Goal: Task Accomplishment & Management: Complete application form

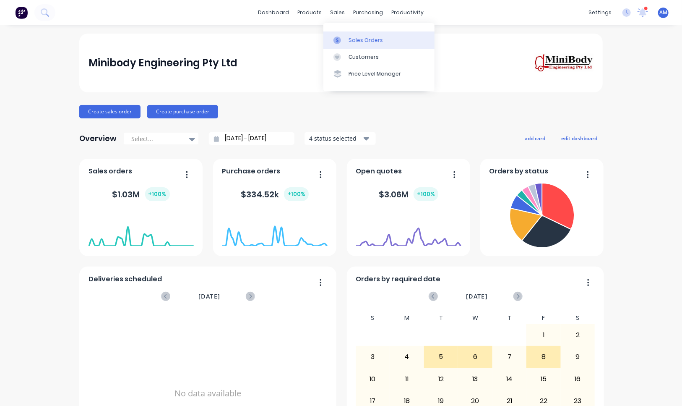
click at [352, 39] on div "Sales Orders" at bounding box center [365, 40] width 34 height 8
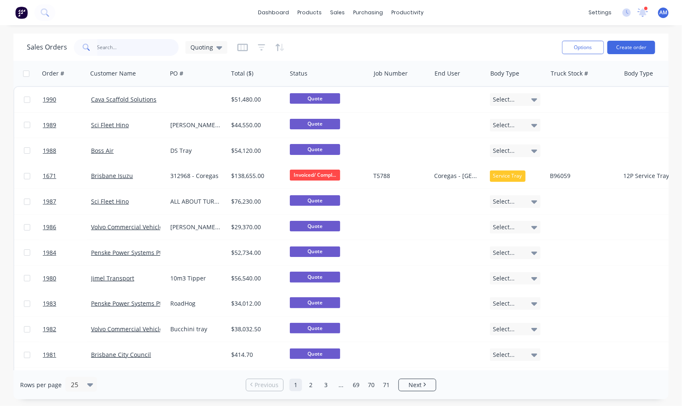
click at [146, 49] on input "text" at bounding box center [138, 47] width 82 height 17
type input "91"
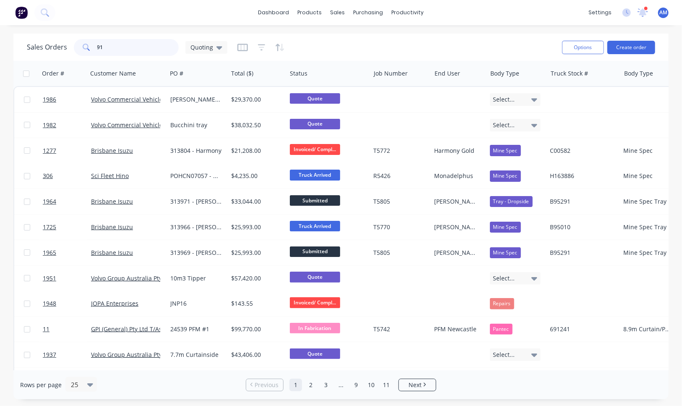
drag, startPoint x: 106, startPoint y: 46, endPoint x: 88, endPoint y: 47, distance: 18.1
click at [88, 47] on div "91" at bounding box center [126, 47] width 105 height 17
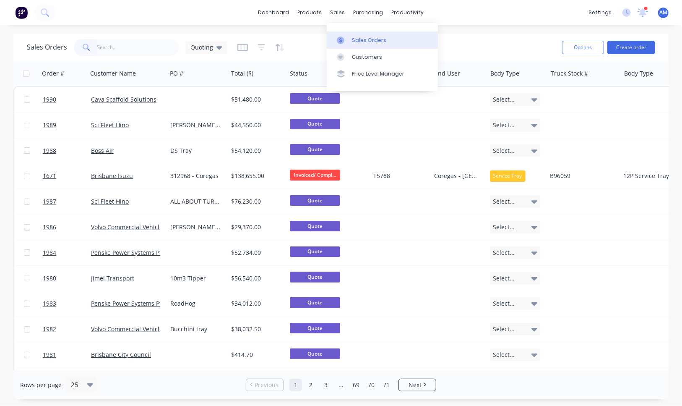
click at [351, 35] on link "Sales Orders" at bounding box center [382, 39] width 111 height 17
click at [632, 44] on button "Create order" at bounding box center [631, 47] width 48 height 13
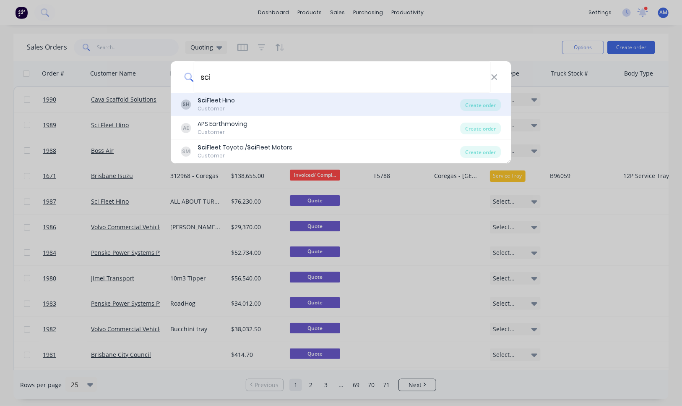
type input "sci"
click at [243, 99] on div "SH Sci Fleet Hino Customer" at bounding box center [320, 104] width 279 height 16
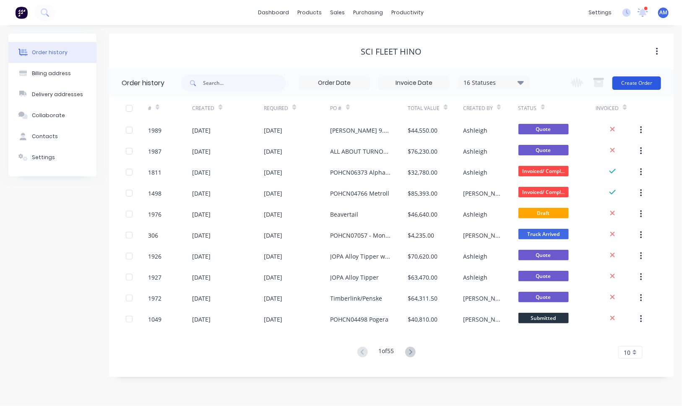
click at [640, 82] on button "Create Order" at bounding box center [636, 82] width 49 height 13
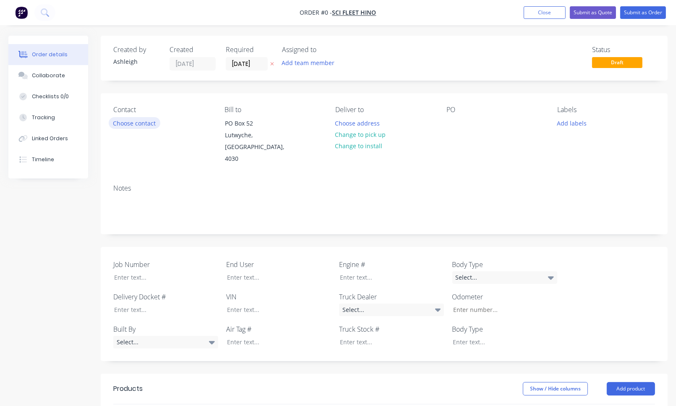
click at [144, 120] on button "Choose contact" at bounding box center [135, 122] width 52 height 11
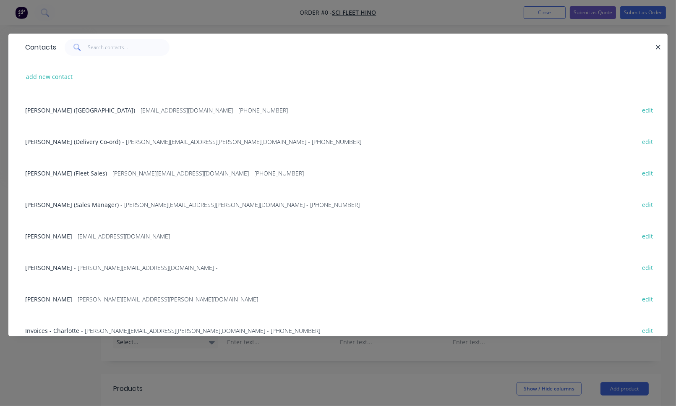
scroll to position [126, 0]
click at [70, 199] on span "[PERSON_NAME] (Sales Manager)" at bounding box center [72, 203] width 94 height 8
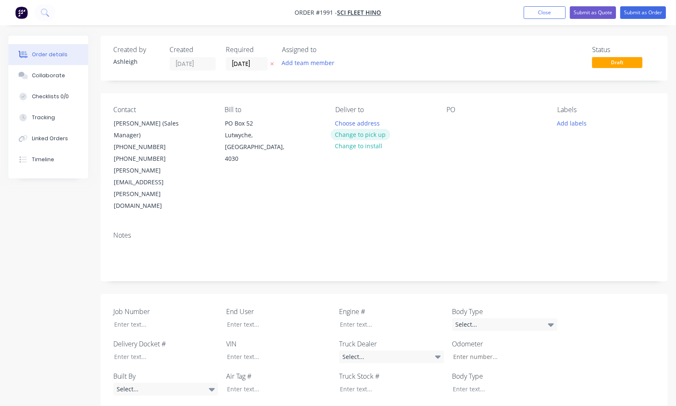
click at [378, 135] on button "Change to pick up" at bounding box center [360, 134] width 60 height 11
click at [456, 120] on div at bounding box center [452, 123] width 13 height 12
click at [42, 75] on div "Collaborate" at bounding box center [48, 76] width 33 height 8
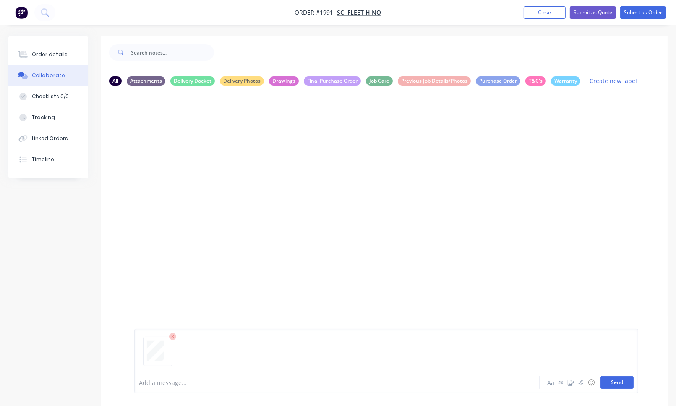
click at [624, 380] on button "Send" at bounding box center [616, 382] width 33 height 13
click at [201, 154] on icon "button" at bounding box center [202, 157] width 2 height 8
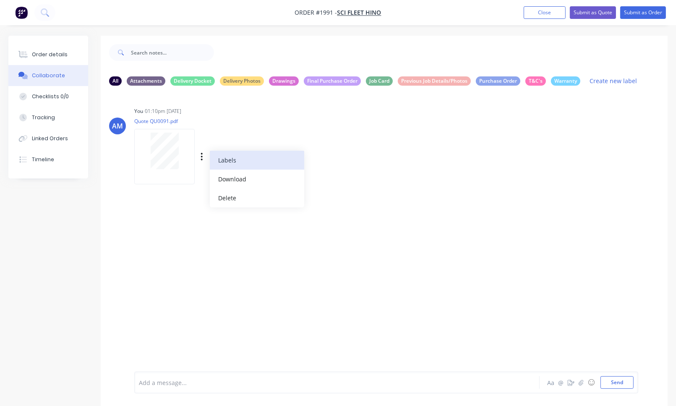
click at [226, 161] on button "Labels" at bounding box center [257, 160] width 94 height 19
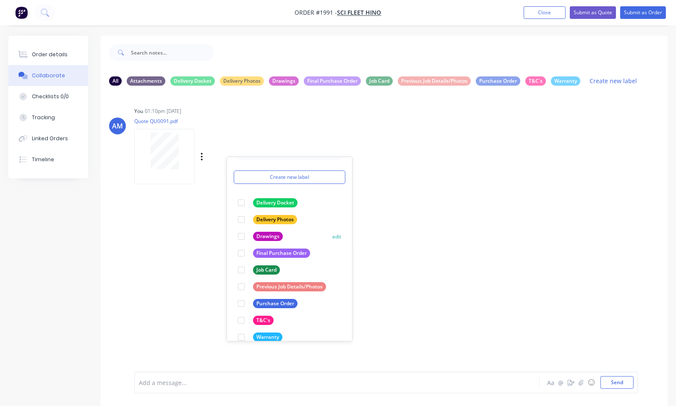
scroll to position [31, 0]
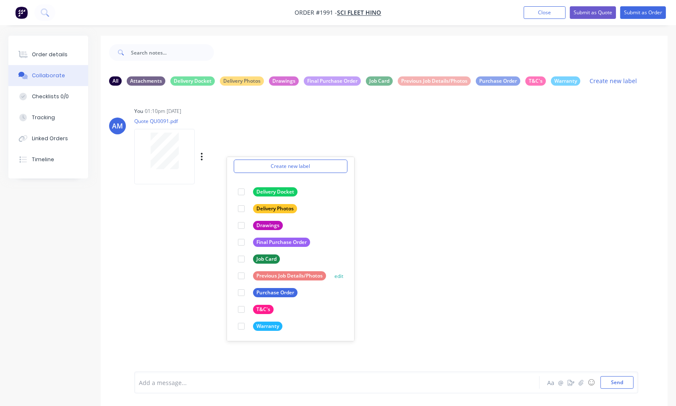
click at [265, 275] on div "Previous Job Details/Photos" at bounding box center [289, 275] width 73 height 9
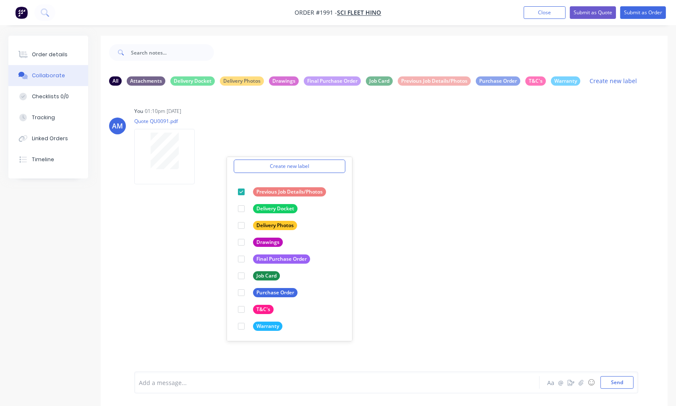
click at [426, 261] on div "AM You 01:10pm [DATE] Quote QU0091.pdf Labels Download Delete Create new label …" at bounding box center [384, 231] width 567 height 279
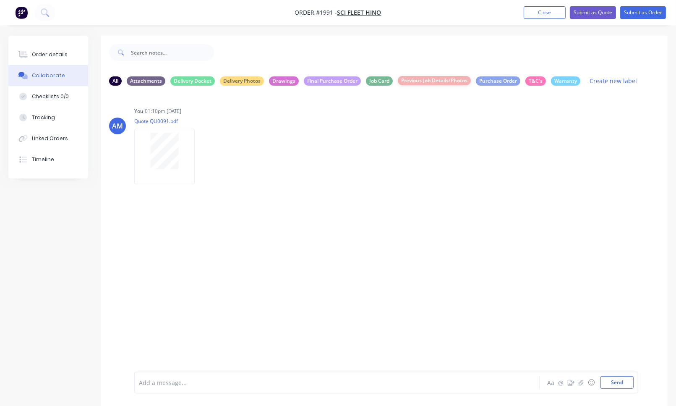
click at [427, 81] on div "Previous Job Details/Photos" at bounding box center [434, 80] width 73 height 9
click at [385, 81] on div "Job Card" at bounding box center [379, 80] width 27 height 9
click at [342, 80] on div "Final Purchase Order" at bounding box center [332, 80] width 57 height 9
click at [110, 79] on div "All" at bounding box center [115, 80] width 13 height 9
click at [141, 78] on div "Attachments" at bounding box center [146, 80] width 39 height 9
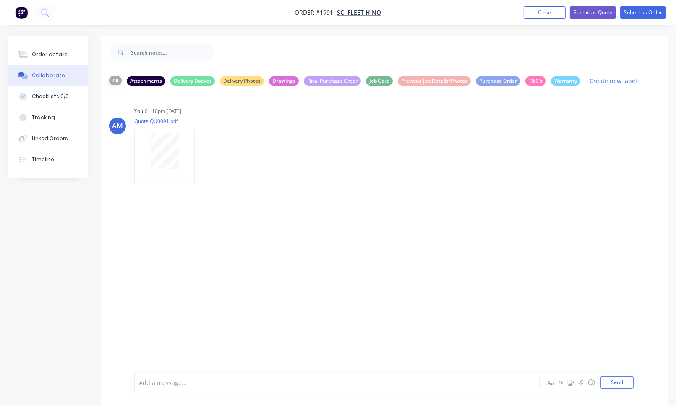
click at [114, 81] on div "All" at bounding box center [115, 80] width 13 height 9
click at [0, 0] on icon "button" at bounding box center [0, 0] width 0 height 0
click at [0, 0] on button "Labels" at bounding box center [0, 0] width 0 height 0
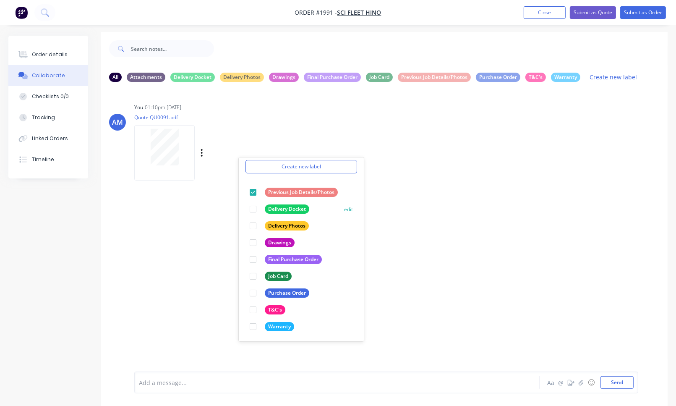
scroll to position [0, 0]
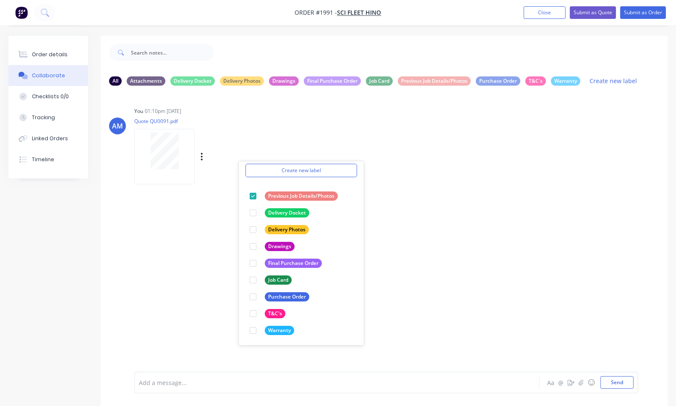
click at [224, 118] on p "Quote QU0091.pdf" at bounding box center [211, 120] width 154 height 7
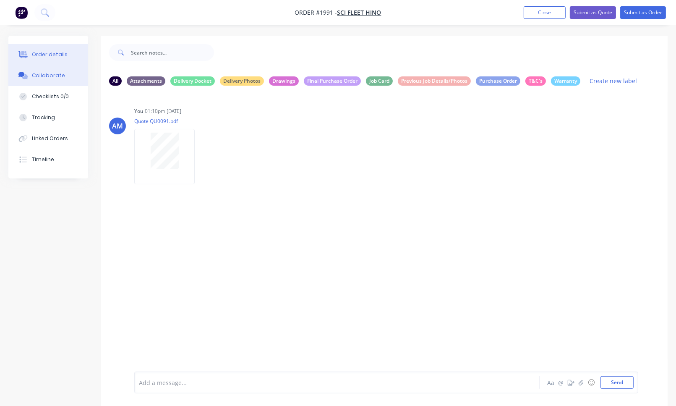
click at [55, 46] on button "Order details" at bounding box center [48, 54] width 80 height 21
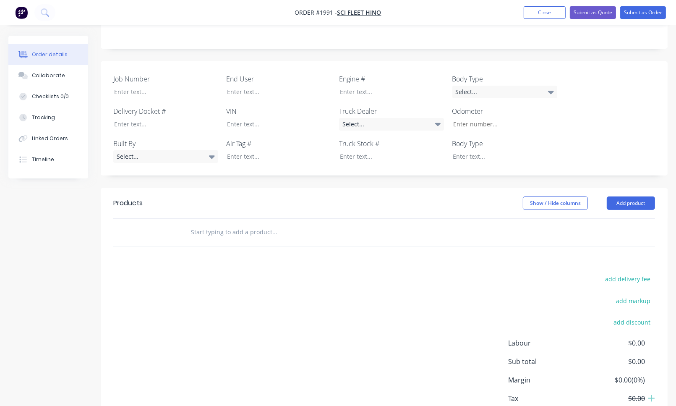
scroll to position [251, 0]
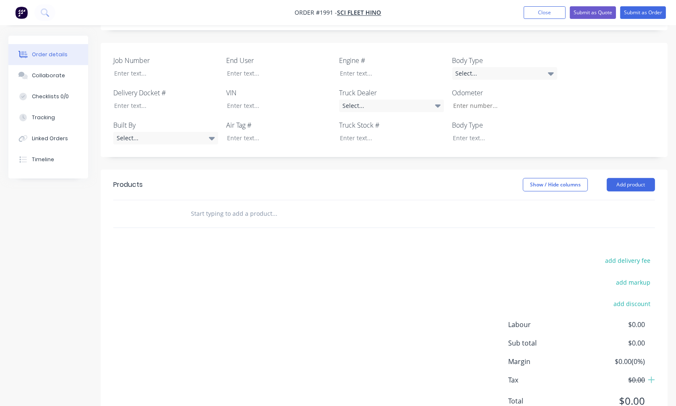
click at [242, 205] on input "text" at bounding box center [274, 213] width 168 height 17
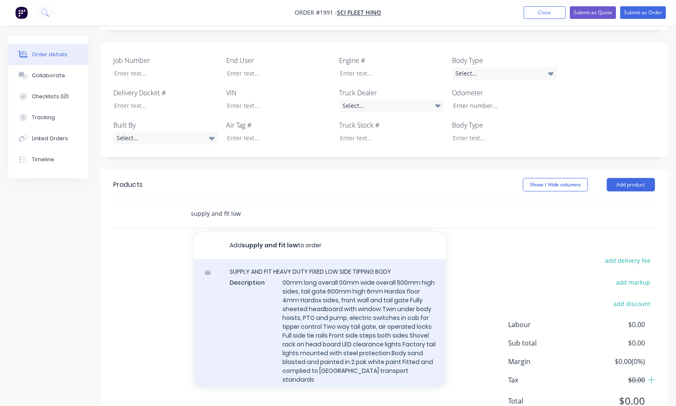
type input "supply and fit low"
click at [369, 259] on div "SUPPLY AND FIT HEAVY DUTY FIXED LOW SIDE TIPPING BODY Description 00mm long ove…" at bounding box center [320, 330] width 252 height 143
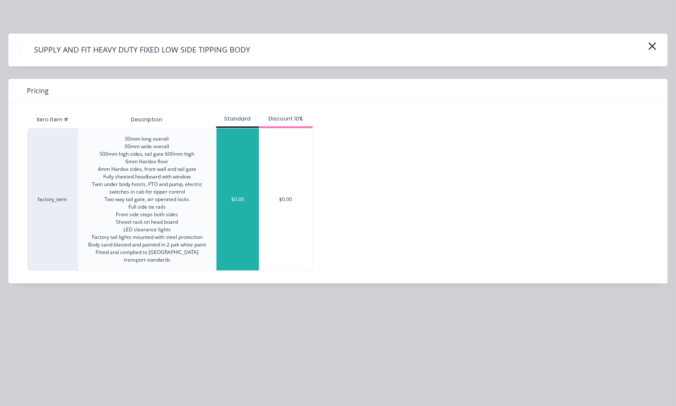
click at [245, 198] on div "$0.00" at bounding box center [237, 199] width 42 height 142
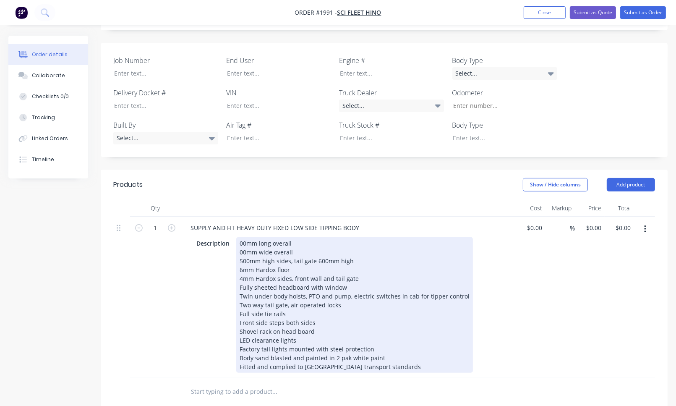
click at [239, 237] on div "00mm long overall 00mm wide overall 500mm high sides, tail gate 600mm high 6mm …" at bounding box center [354, 304] width 237 height 135
click at [238, 237] on div "6500mm long overall 00mm wide overall 500mm high sides, tail gate 600mm high 6m…" at bounding box center [354, 304] width 237 height 135
click at [242, 237] on div "6500mm long overall 2500mm wide overall 500mm high sides, tail gate 600mm high …" at bounding box center [354, 304] width 237 height 135
click at [354, 237] on div "6500mm long overall 2500mm wide overall 700mm high sides, tail gate 600mm high …" at bounding box center [354, 304] width 237 height 135
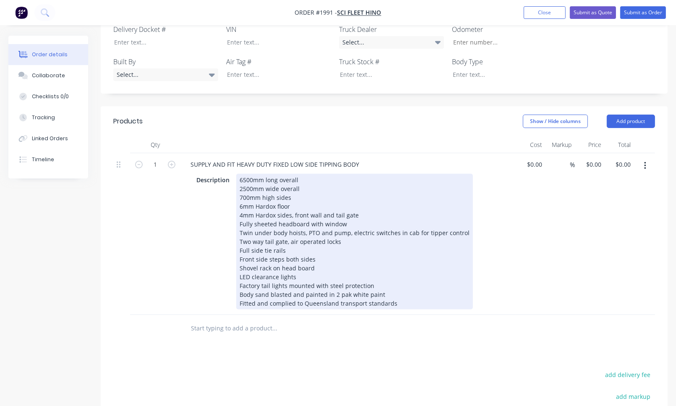
scroll to position [335, 0]
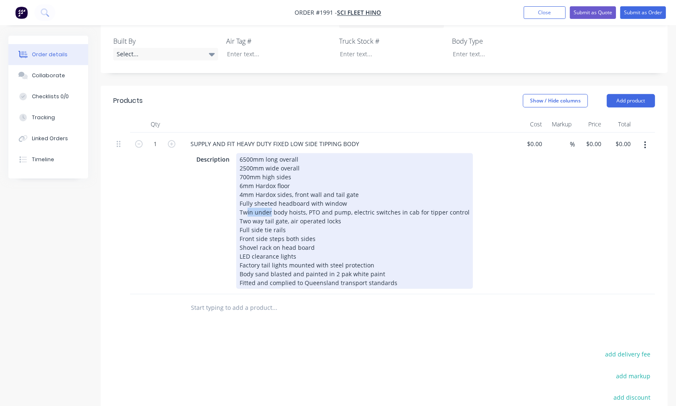
drag, startPoint x: 269, startPoint y: 175, endPoint x: 245, endPoint y: 179, distance: 24.2
click at [245, 179] on div "6500mm long overall 2500mm wide overall 700mm high sides 6mm Hardox floor 4mm H…" at bounding box center [354, 220] width 237 height 135
drag, startPoint x: 283, startPoint y: 175, endPoint x: 240, endPoint y: 179, distance: 43.7
click at [240, 179] on div "6500mm long overall 2500mm wide overall 700mm high sides 6mm Hardox floor 4mm H…" at bounding box center [354, 220] width 237 height 135
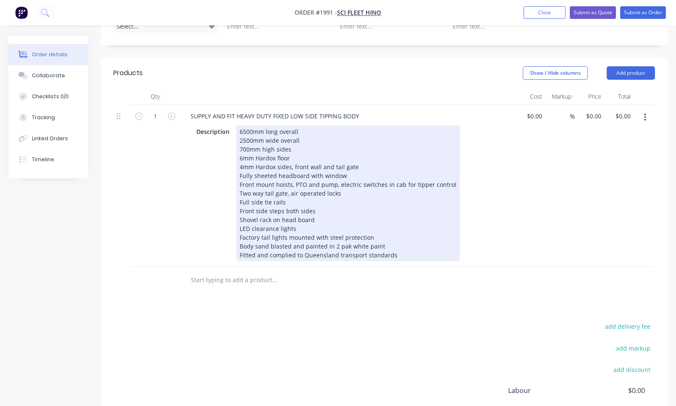
scroll to position [377, 0]
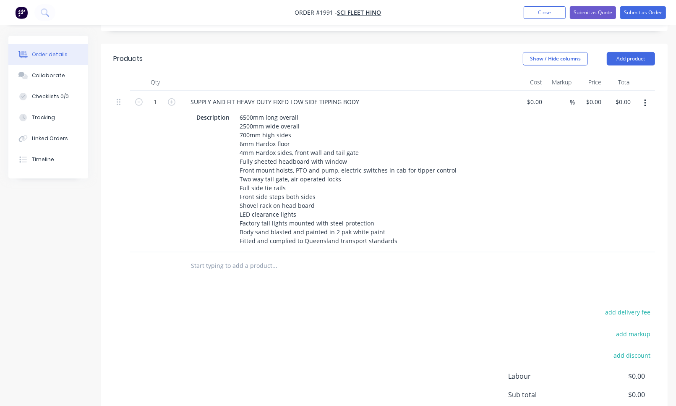
click at [243, 257] on input "text" at bounding box center [274, 265] width 168 height 17
type input "a"
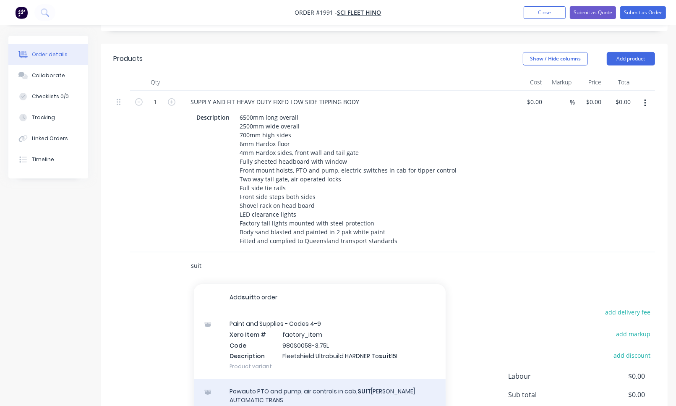
type input "suit"
click at [235, 378] on div "Powauto PTO and pump, air controls in cab, SUIT [PERSON_NAME] AUTOMATIC TRANS P…" at bounding box center [320, 400] width 252 height 44
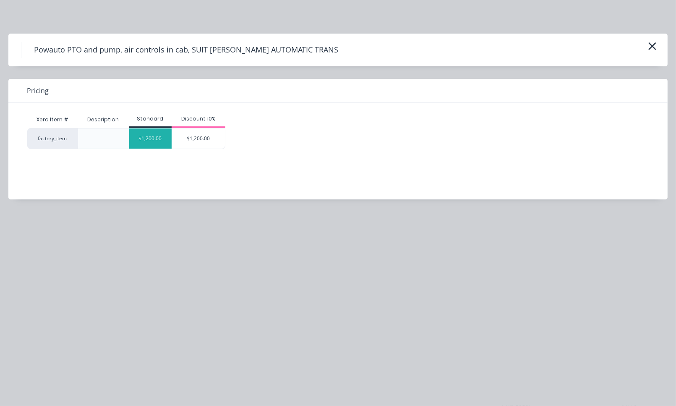
click at [152, 139] on div "$1,200.00" at bounding box center [150, 138] width 42 height 20
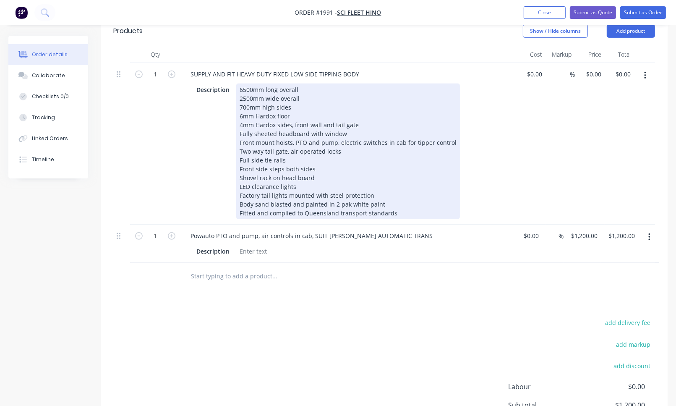
scroll to position [419, 0]
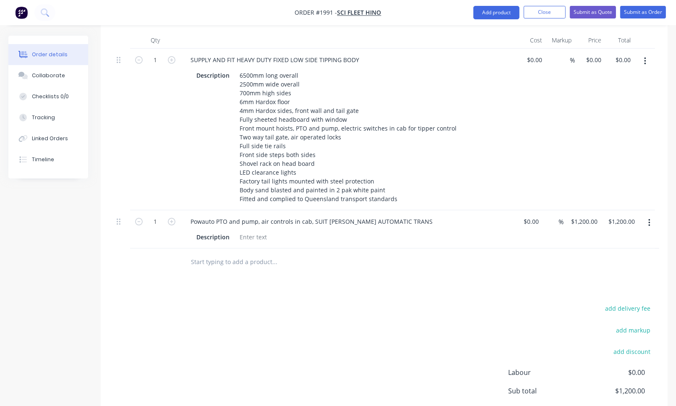
click at [210, 253] on input "text" at bounding box center [274, 261] width 168 height 17
click at [193, 253] on input "text" at bounding box center [274, 261] width 168 height 17
paste input "8 recessed tie down points, welded into tipper sides"
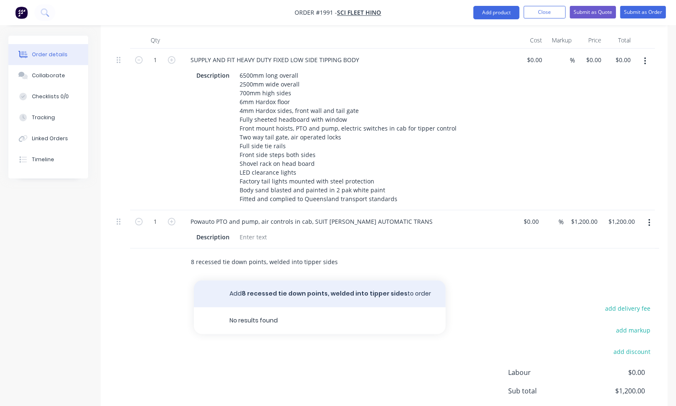
type input "8 recessed tie down points, welded into tipper sides"
click at [254, 280] on button "Add 8 recessed tie down points, welded into tipper sides to order" at bounding box center [320, 293] width 252 height 27
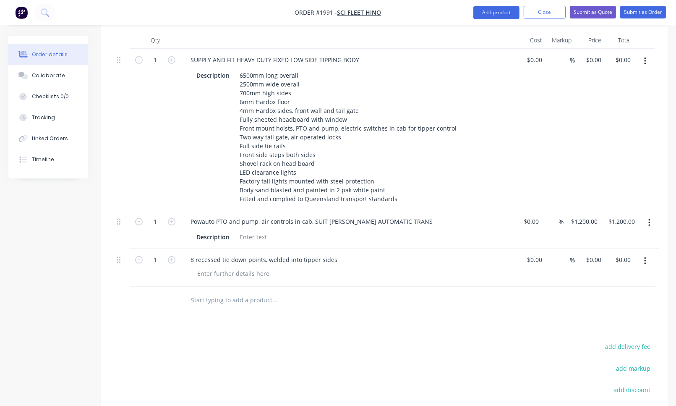
click at [200, 291] on input "text" at bounding box center [274, 299] width 168 height 17
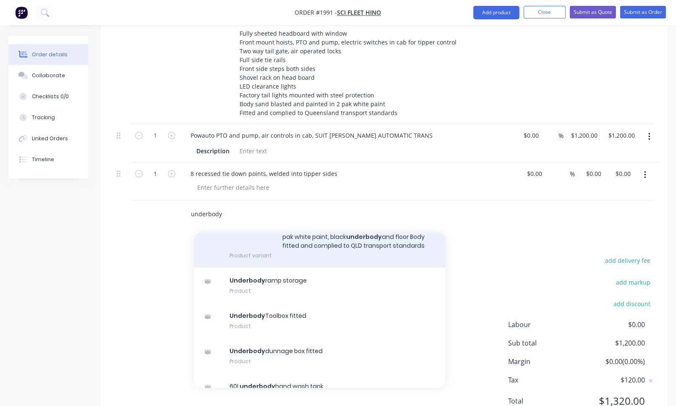
scroll to position [210, 0]
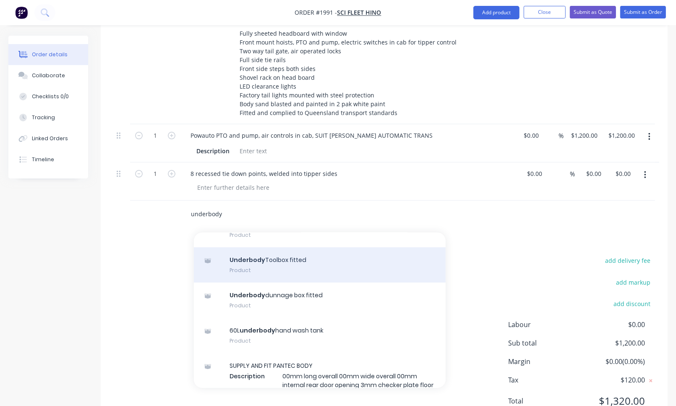
type input "underbody"
click at [249, 247] on div "Underbody Toolbox fitted Product" at bounding box center [320, 264] width 252 height 35
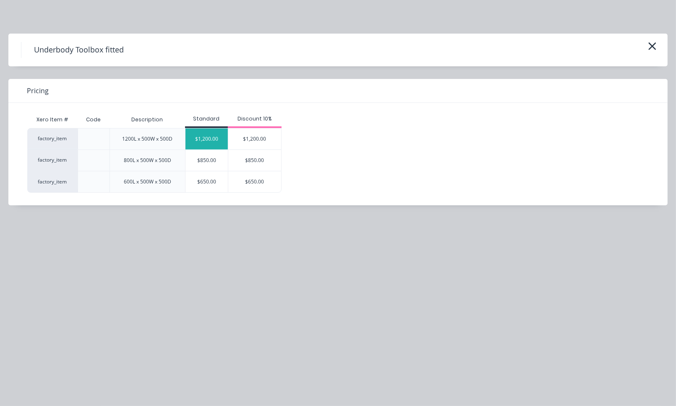
click at [208, 142] on div "$1,200.00" at bounding box center [206, 138] width 42 height 21
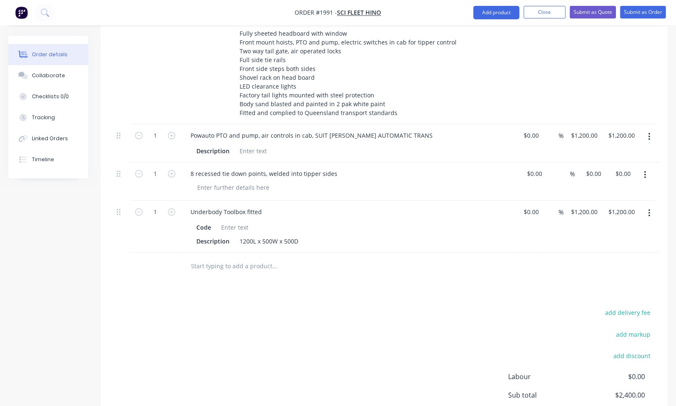
click at [221, 257] on input "text" at bounding box center [274, 265] width 168 height 17
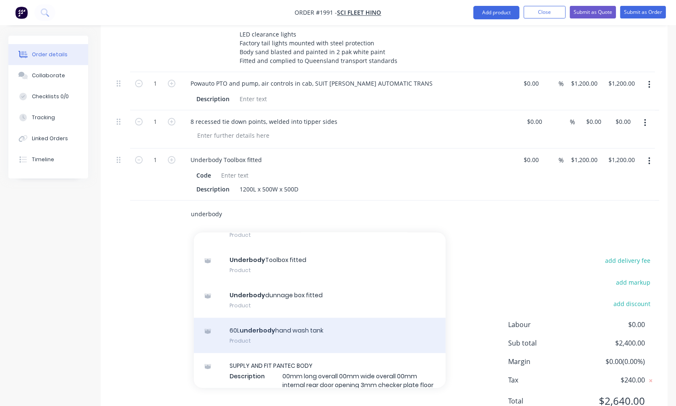
type input "underbody"
click at [253, 317] on div "60L underbody hand wash tank Product" at bounding box center [320, 334] width 252 height 35
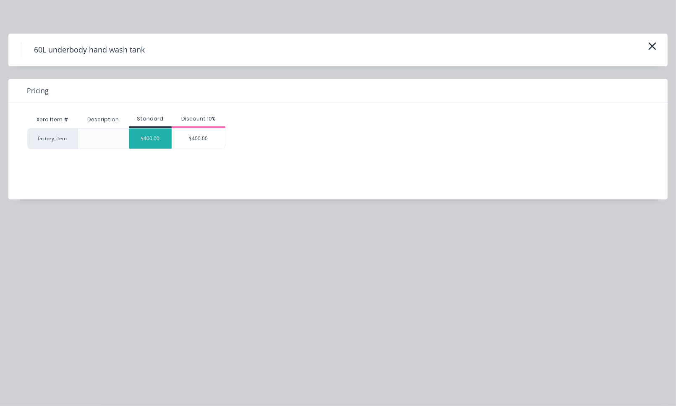
click at [145, 140] on div "$400.00" at bounding box center [150, 138] width 42 height 20
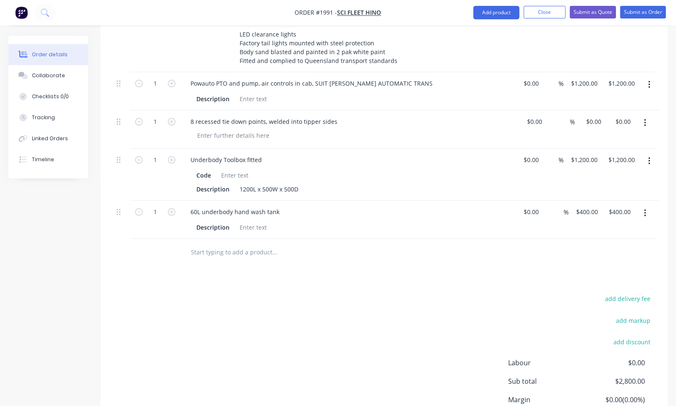
click at [206, 244] on input "text" at bounding box center [274, 252] width 168 height 17
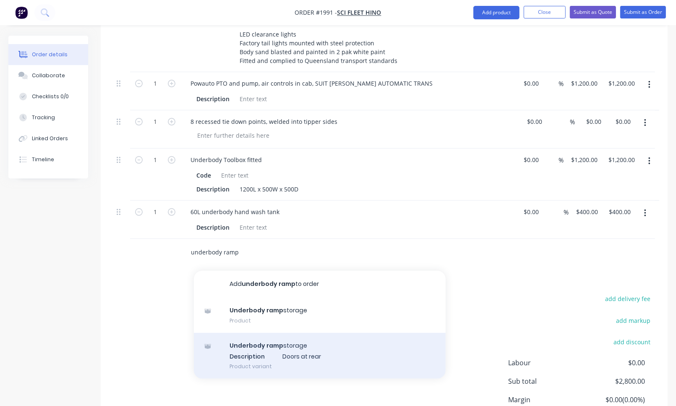
type input "underbody ramp"
click at [234, 333] on div "Underbody ramp storage Description Doors at rear Product variant" at bounding box center [320, 356] width 252 height 46
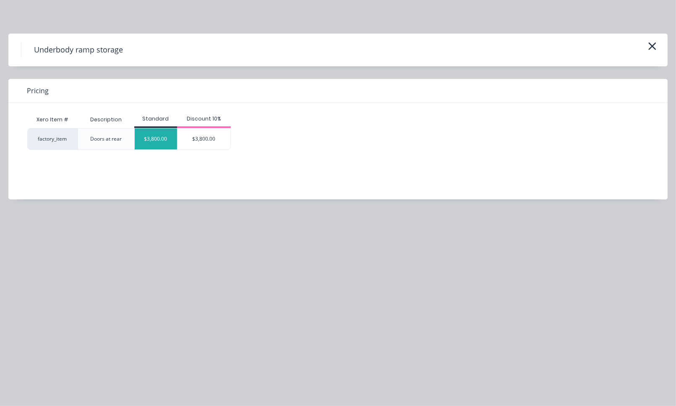
click at [158, 137] on div "$3,800.00" at bounding box center [156, 138] width 42 height 21
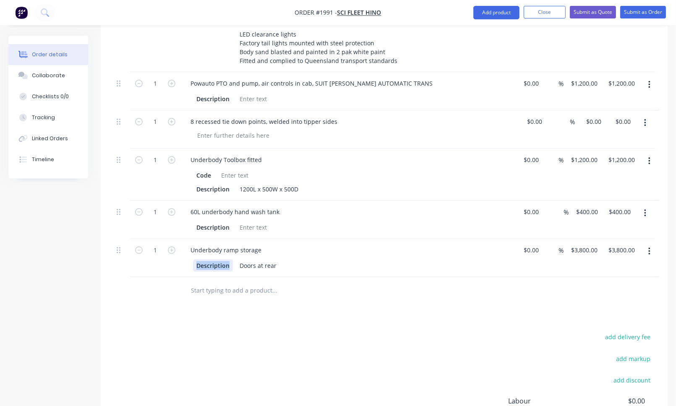
drag, startPoint x: 229, startPoint y: 228, endPoint x: 192, endPoint y: 227, distance: 37.3
click at [192, 257] on div "Description Doors at rear" at bounding box center [348, 264] width 329 height 14
click at [183, 277] on div at bounding box center [331, 290] width 302 height 27
drag, startPoint x: 231, startPoint y: 191, endPoint x: 188, endPoint y: 192, distance: 43.6
click at [188, 219] on div "Description" at bounding box center [348, 226] width 329 height 14
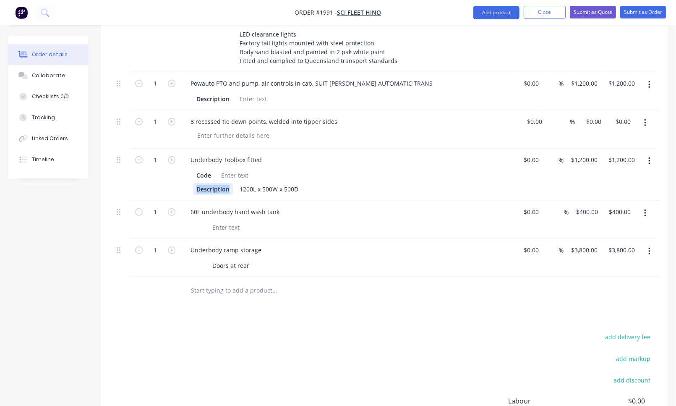
drag, startPoint x: 231, startPoint y: 154, endPoint x: 185, endPoint y: 154, distance: 45.7
click at [185, 167] on div "Code Description 1200L x 500W x 500D" at bounding box center [348, 181] width 329 height 28
drag, startPoint x: 228, startPoint y: 63, endPoint x: 186, endPoint y: 65, distance: 42.0
click at [186, 91] on div "Description" at bounding box center [348, 98] width 329 height 14
click at [198, 282] on input "text" at bounding box center [274, 290] width 168 height 17
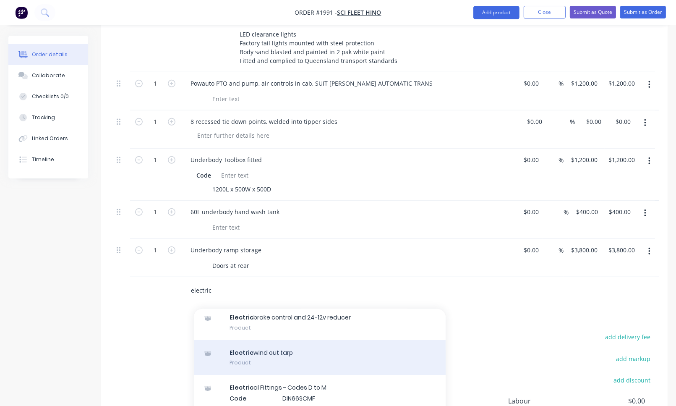
scroll to position [84, 0]
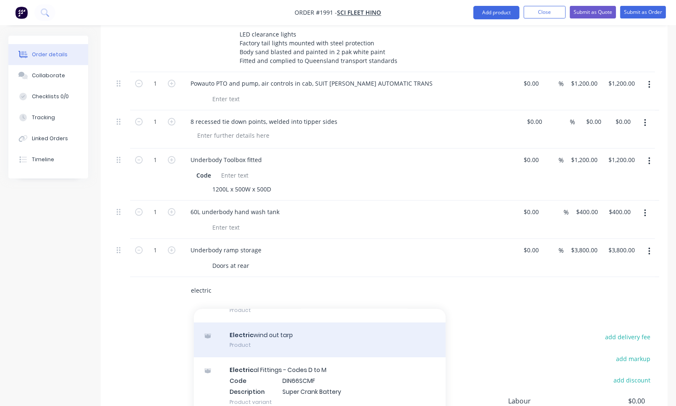
type input "electric"
click at [256, 322] on div "Electric wind out tarp Product" at bounding box center [320, 339] width 252 height 35
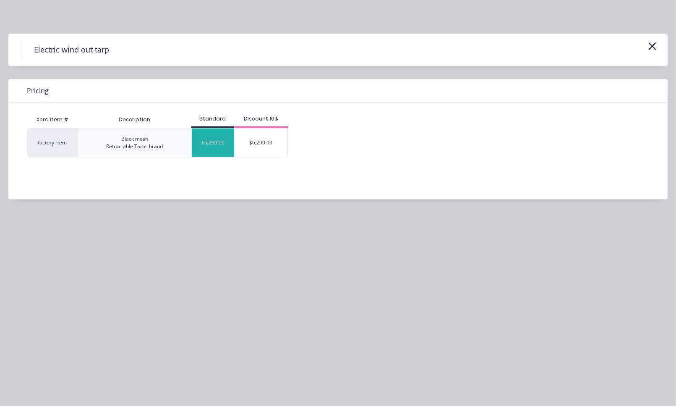
click at [203, 143] on div "$6,200.00" at bounding box center [213, 142] width 42 height 29
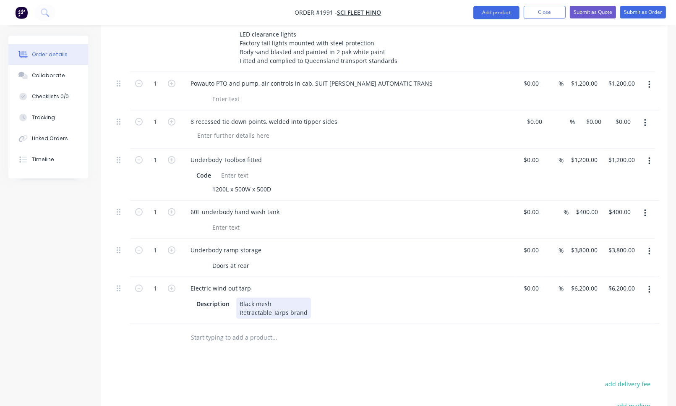
click at [275, 297] on div "Black mesh Retractable Tarps brand" at bounding box center [273, 307] width 75 height 21
click at [317, 297] on div "Black mesh 650mm high excavation bows Retractable Tarps brand" at bounding box center [281, 312] width 90 height 30
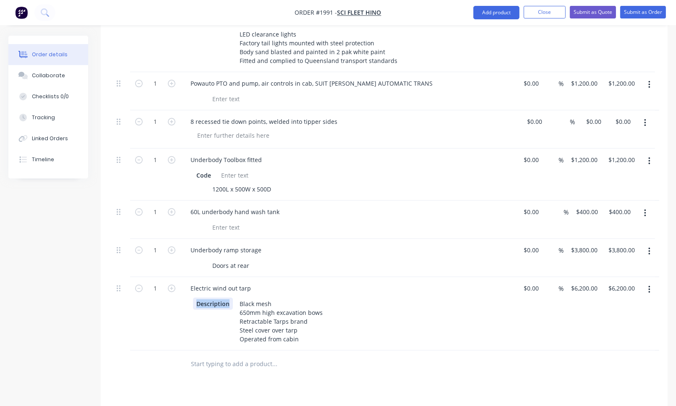
drag, startPoint x: 218, startPoint y: 268, endPoint x: 188, endPoint y: 268, distance: 30.6
click at [188, 296] on div "Description Black mesh 650mm high excavation bows Retractable Tarps brand Steel…" at bounding box center [348, 320] width 329 height 49
click at [245, 355] on input "text" at bounding box center [274, 363] width 168 height 17
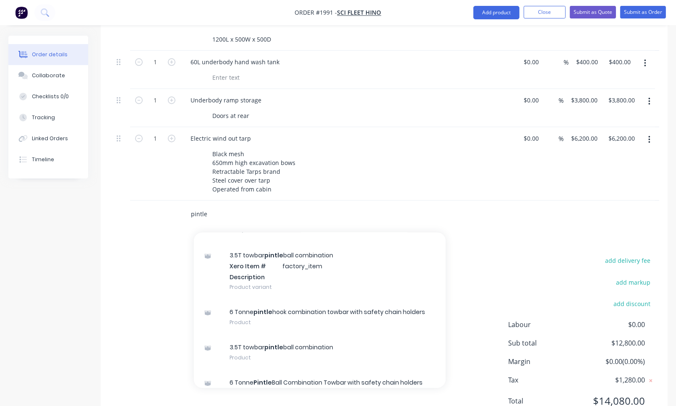
scroll to position [0, 0]
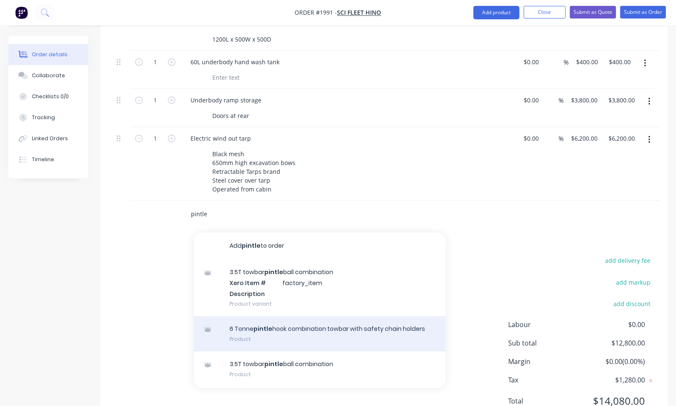
type input "pintle"
click at [301, 316] on div "6 Tonne pintle hook combination towbar with safety chain holders Product" at bounding box center [320, 333] width 252 height 35
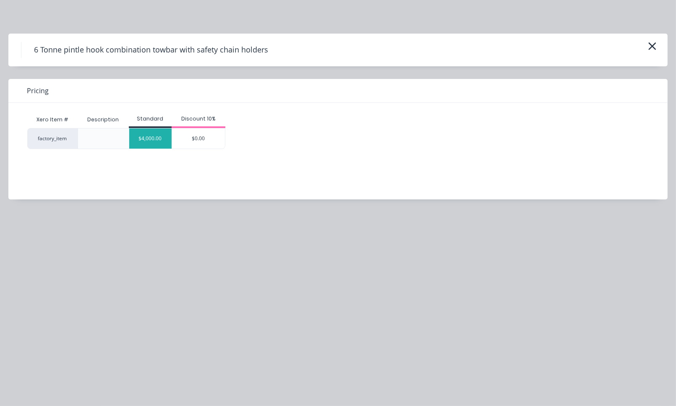
click at [159, 141] on div "$4,000.00" at bounding box center [150, 138] width 42 height 20
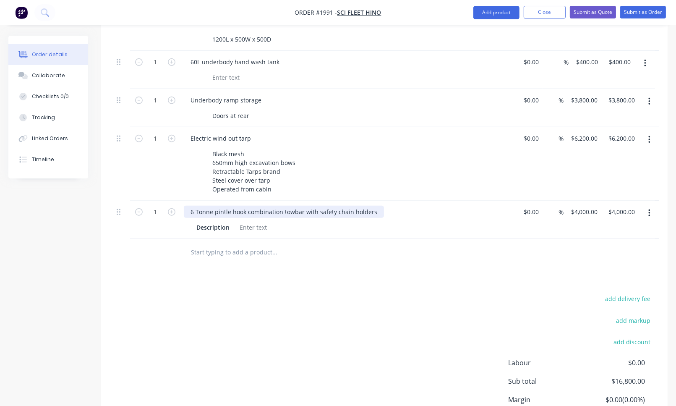
click at [193, 205] on div "6 Tonne pintle hook combination towbar with safety chain holders" at bounding box center [284, 211] width 200 height 12
drag, startPoint x: 279, startPoint y: 176, endPoint x: 247, endPoint y: 175, distance: 32.7
click at [247, 205] on div "9 Tonne pintle hook combination towbar with safety chain holders" at bounding box center [284, 211] width 200 height 12
drag, startPoint x: 229, startPoint y: 191, endPoint x: 182, endPoint y: 189, distance: 47.4
click at [182, 200] on div "9 Tonne pintle hook towbar with safety chain holders Description" at bounding box center [347, 219] width 335 height 38
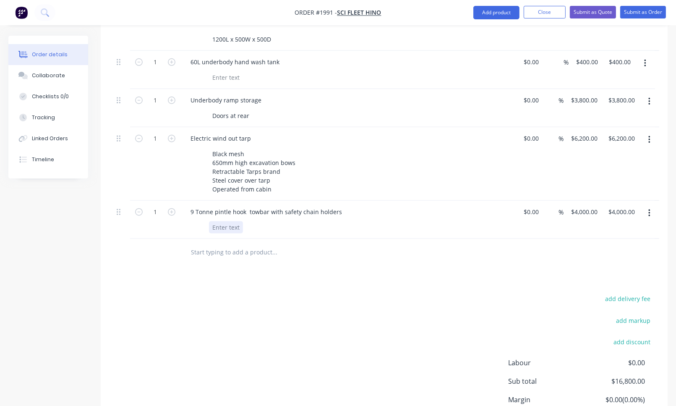
click at [221, 221] on div at bounding box center [226, 227] width 34 height 12
click at [216, 205] on div "9 Tonne pintle hook towbar with safety chain holders" at bounding box center [266, 211] width 165 height 12
drag, startPoint x: 217, startPoint y: 176, endPoint x: 188, endPoint y: 176, distance: 28.9
click at [188, 205] on div "9 Tonne pintle hook towbar with safety chain holders" at bounding box center [266, 211] width 165 height 12
click at [224, 205] on div "Pintle hook towbar with safety chain holders" at bounding box center [254, 211] width 140 height 12
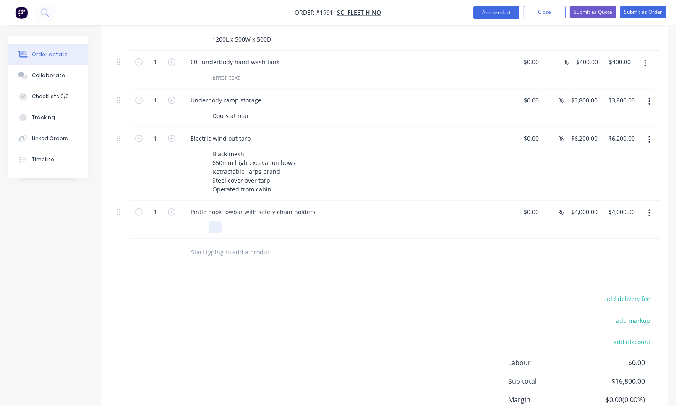
click at [231, 221] on div at bounding box center [346, 227] width 307 height 12
click at [218, 221] on div at bounding box center [215, 227] width 13 height 12
click at [205, 293] on div "add delivery fee add markup add discount Labour $0.00 Sub total $16,800.00 Marg…" at bounding box center [383, 374] width 541 height 162
click at [206, 244] on input "text" at bounding box center [274, 252] width 168 height 17
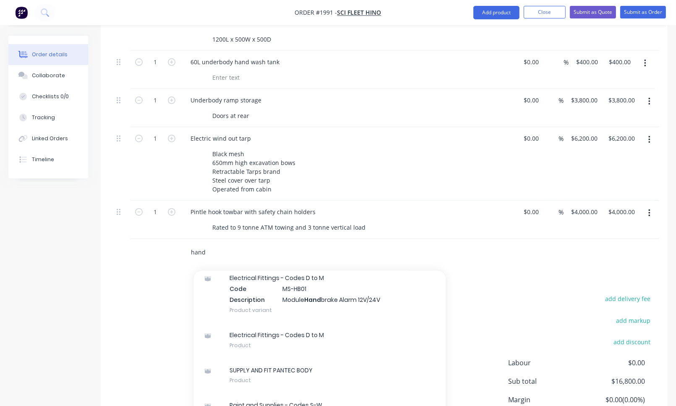
scroll to position [584, 0]
click at [214, 244] on input "hand" at bounding box center [274, 252] width 168 height 17
drag, startPoint x: 211, startPoint y: 215, endPoint x: 183, endPoint y: 218, distance: 28.3
click at [184, 244] on div "hand Add hand to order Hand brake Alarm Product One pull out ladder per side fo…" at bounding box center [310, 252] width 252 height 17
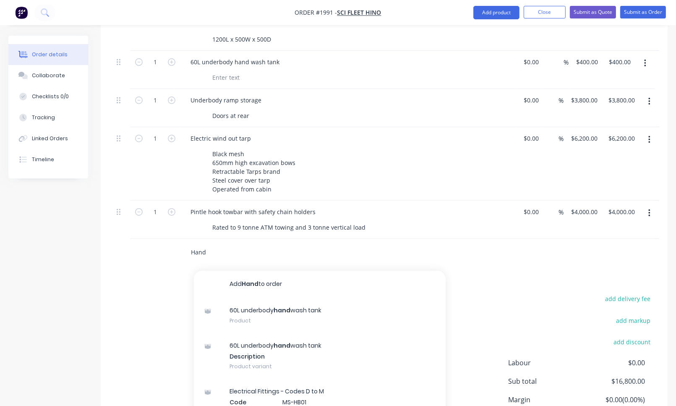
click at [208, 244] on input "Hand" at bounding box center [274, 252] width 168 height 17
click at [221, 244] on input "Hand" at bounding box center [274, 252] width 168 height 17
click at [263, 244] on input "Hand" at bounding box center [274, 252] width 168 height 17
click at [218, 244] on input "Hand" at bounding box center [274, 252] width 168 height 17
type input "H"
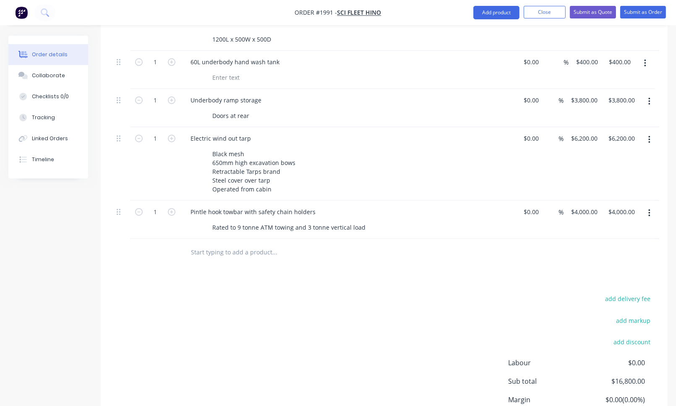
paste input "Hand and foot control fitted to FM Hino with air lines to rear, PBR sealed conn…"
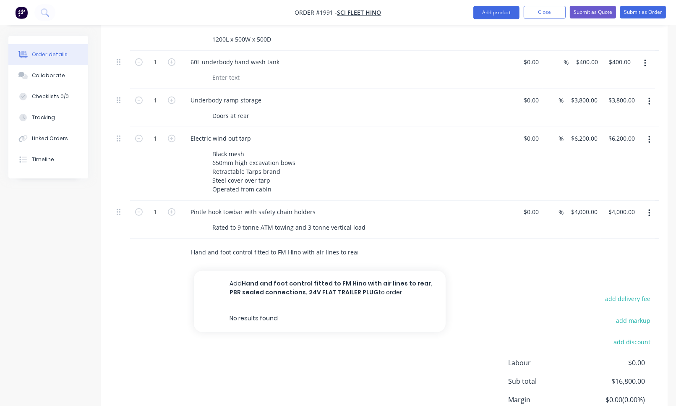
scroll to position [0, 132]
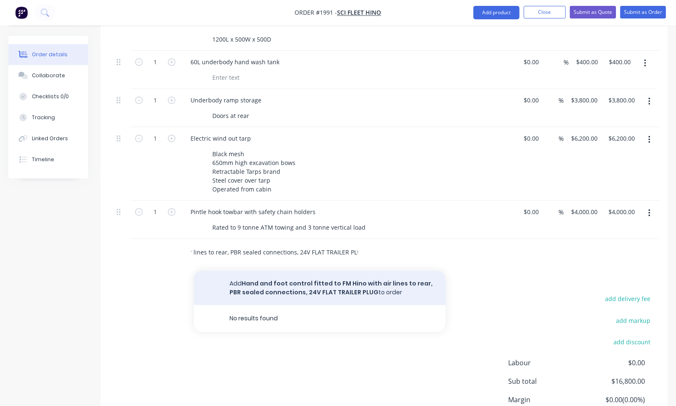
type input "Hand and foot control fitted to FM Hino with air lines to rear, PBR sealed conn…"
click at [268, 270] on button "Add Hand and foot control fitted to FM Hino with air lines to rear, PBR sealed …" at bounding box center [320, 287] width 252 height 34
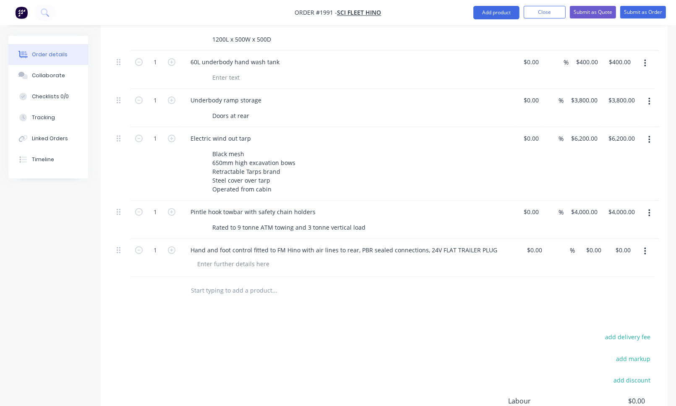
click at [215, 282] on input "text" at bounding box center [274, 290] width 168 height 17
paste input "ABS trailer plug fitted, fit ABS warning light in dash and wire, LABEL LIGHT"
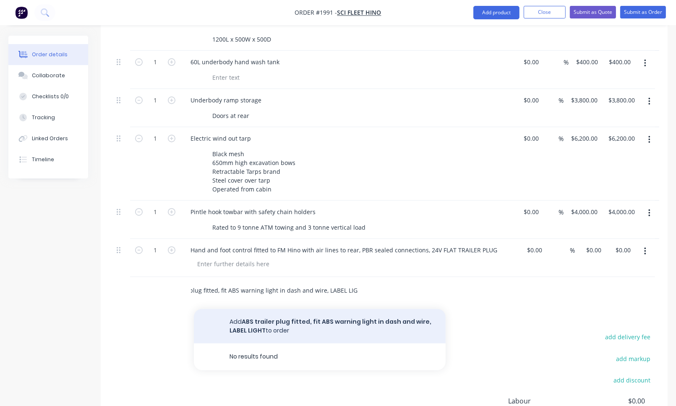
type input "ABS trailer plug fitted, fit ABS warning light in dash and wire, LABEL LIGHT"
click at [283, 309] on button "Add ABS trailer plug fitted, fit ABS warning light in dash and wire, LABEL LIGH…" at bounding box center [320, 326] width 252 height 34
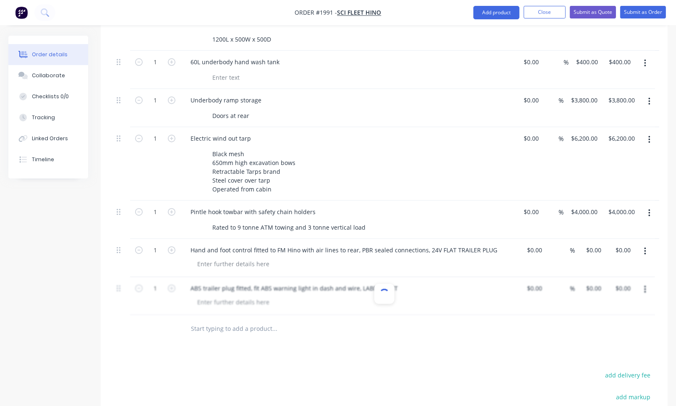
scroll to position [0, 0]
click at [233, 320] on input "text" at bounding box center [274, 328] width 168 height 17
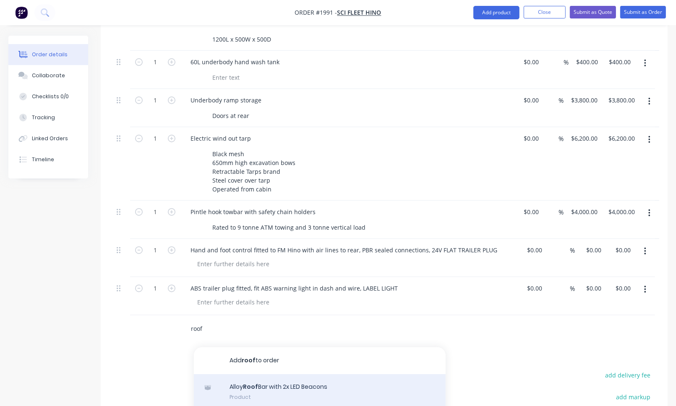
type input "roof"
click at [265, 374] on div "Alloy Roof Bar with 2x LED Beacons Product" at bounding box center [320, 391] width 252 height 35
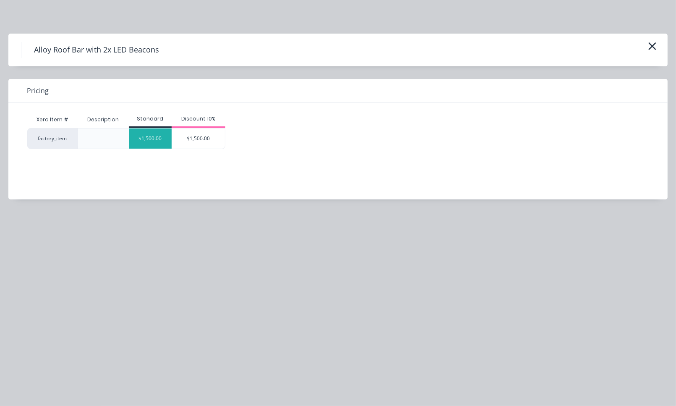
click at [142, 137] on div "$1,500.00" at bounding box center [150, 138] width 42 height 20
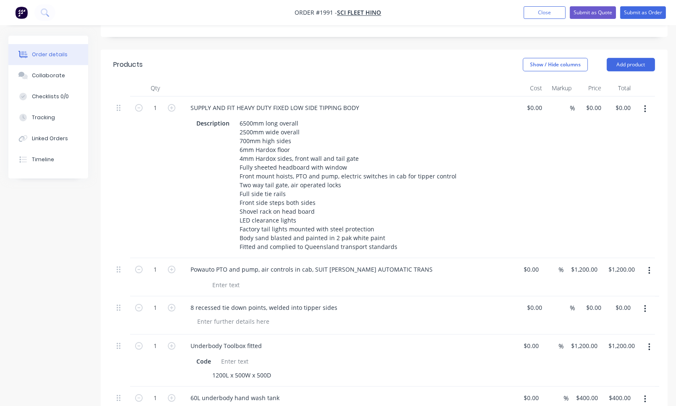
scroll to position [329, 0]
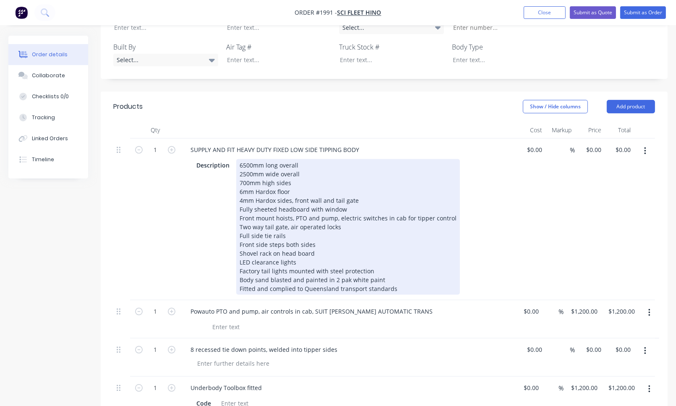
click at [356, 166] on div "6500mm long overall 2500mm wide overall 700mm high sides 6mm Hardox floor 4mm H…" at bounding box center [348, 226] width 224 height 135
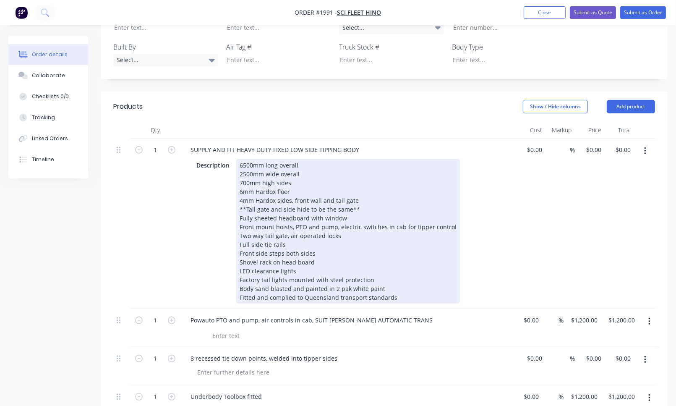
click at [300, 159] on div "6500mm long overall 2500mm wide overall 700mm high sides 6mm Hardox floor 4mm H…" at bounding box center [348, 231] width 224 height 144
drag, startPoint x: 357, startPoint y: 172, endPoint x: 239, endPoint y: 175, distance: 117.9
click at [239, 175] on div "6500mm long overall 2500mm wide overall 700mm high sides and tailgate 6mm Hardo…" at bounding box center [348, 231] width 224 height 144
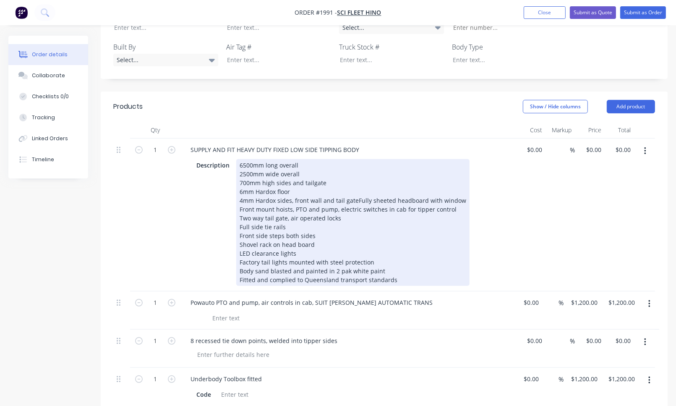
click at [329, 159] on div "6500mm long overall 2500mm wide overall 700mm high sides and tailgate 6mm Hardo…" at bounding box center [352, 222] width 233 height 127
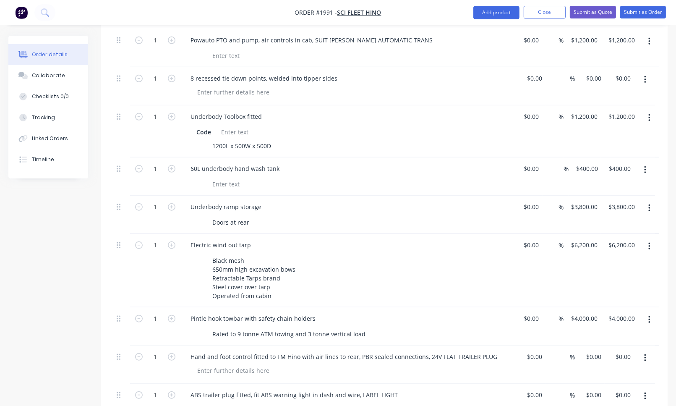
scroll to position [664, 0]
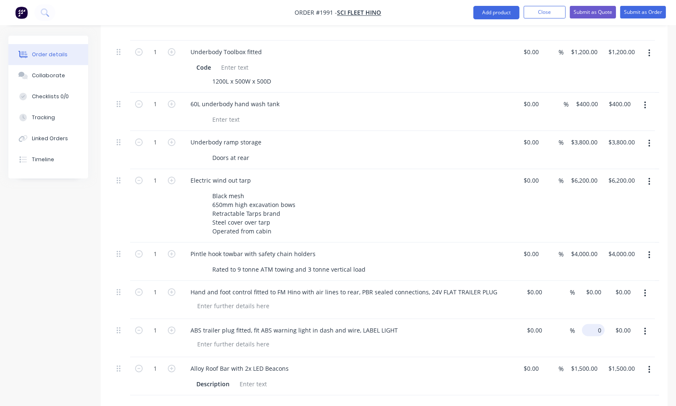
click at [591, 324] on div "0 $0.00" at bounding box center [593, 330] width 23 height 12
type input "$750.00"
type input "750.00"
type input "0"
type input "$750.00"
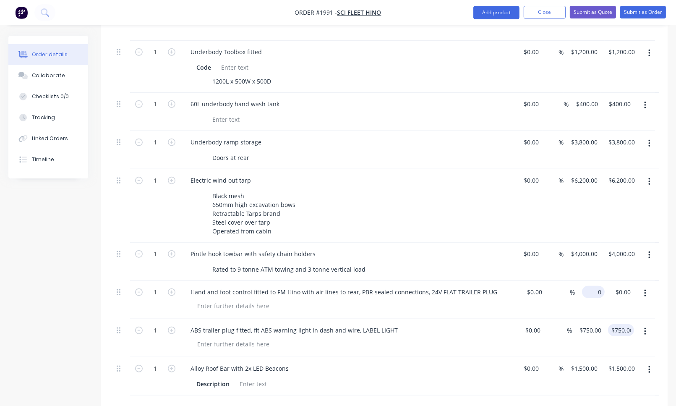
click at [592, 286] on div "0 $0.00" at bounding box center [593, 292] width 23 height 12
type input "$2,400.00"
type input "2400.00"
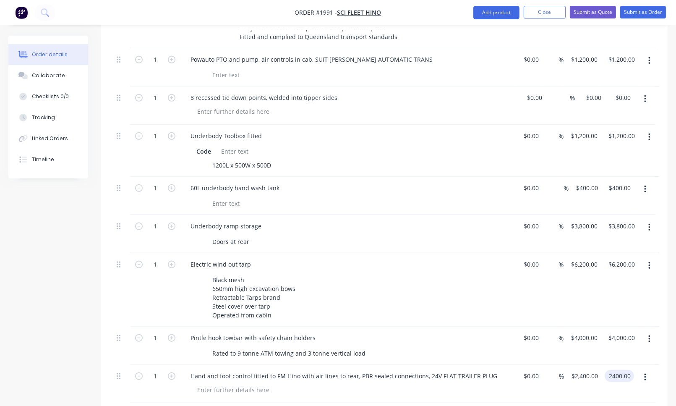
scroll to position [580, 0]
type input "6200"
type input "$2,400.00"
click at [584, 258] on input "6200" at bounding box center [585, 264] width 31 height 12
type input "$6,500.00"
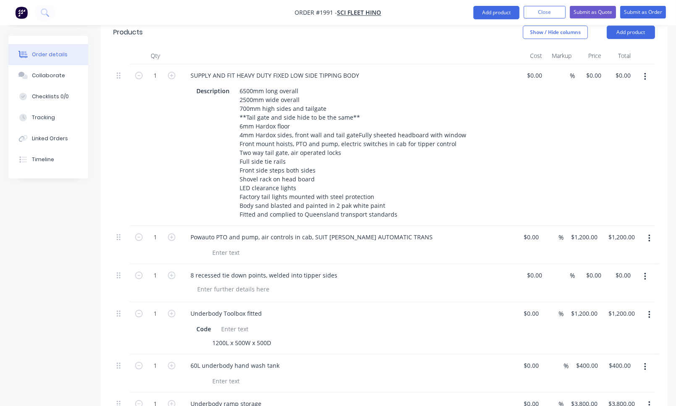
scroll to position [497, 0]
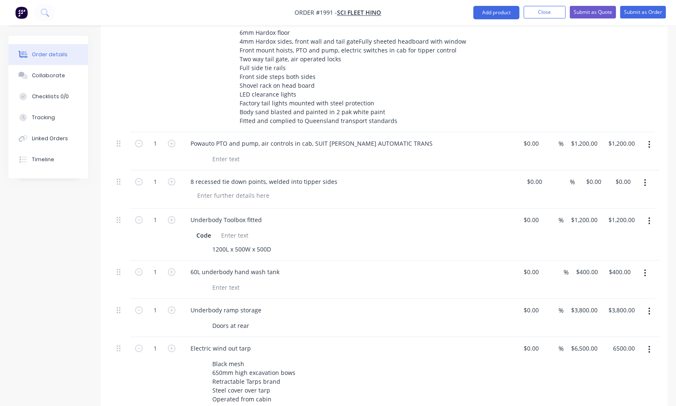
type input "$6,500.00"
